Goal: Browse casually

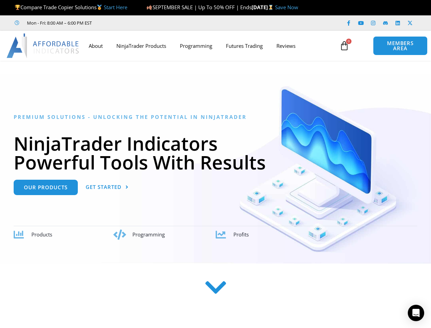
click at [215, 164] on h1 "NinjaTrader Indicators Powerful Tools With Results" at bounding box center [216, 153] width 404 height 38
click at [344, 46] on icon at bounding box center [345, 46] width 10 height 10
click at [416, 313] on icon "Open Intercom Messenger" at bounding box center [416, 313] width 7 height 8
